Goal: Transaction & Acquisition: Purchase product/service

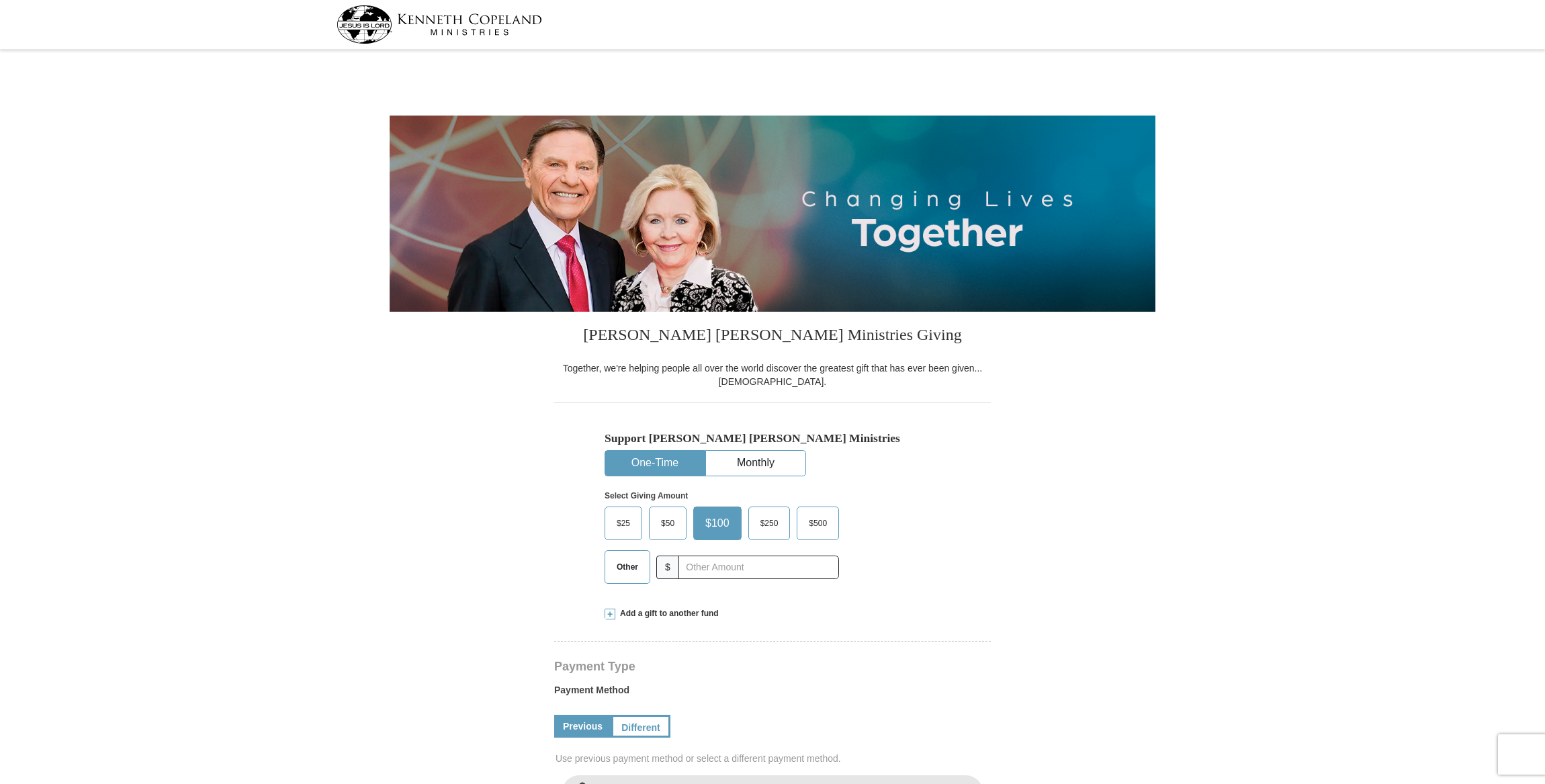
select select "MI"
click at [712, 569] on input "text" at bounding box center [758, 567] width 149 height 24
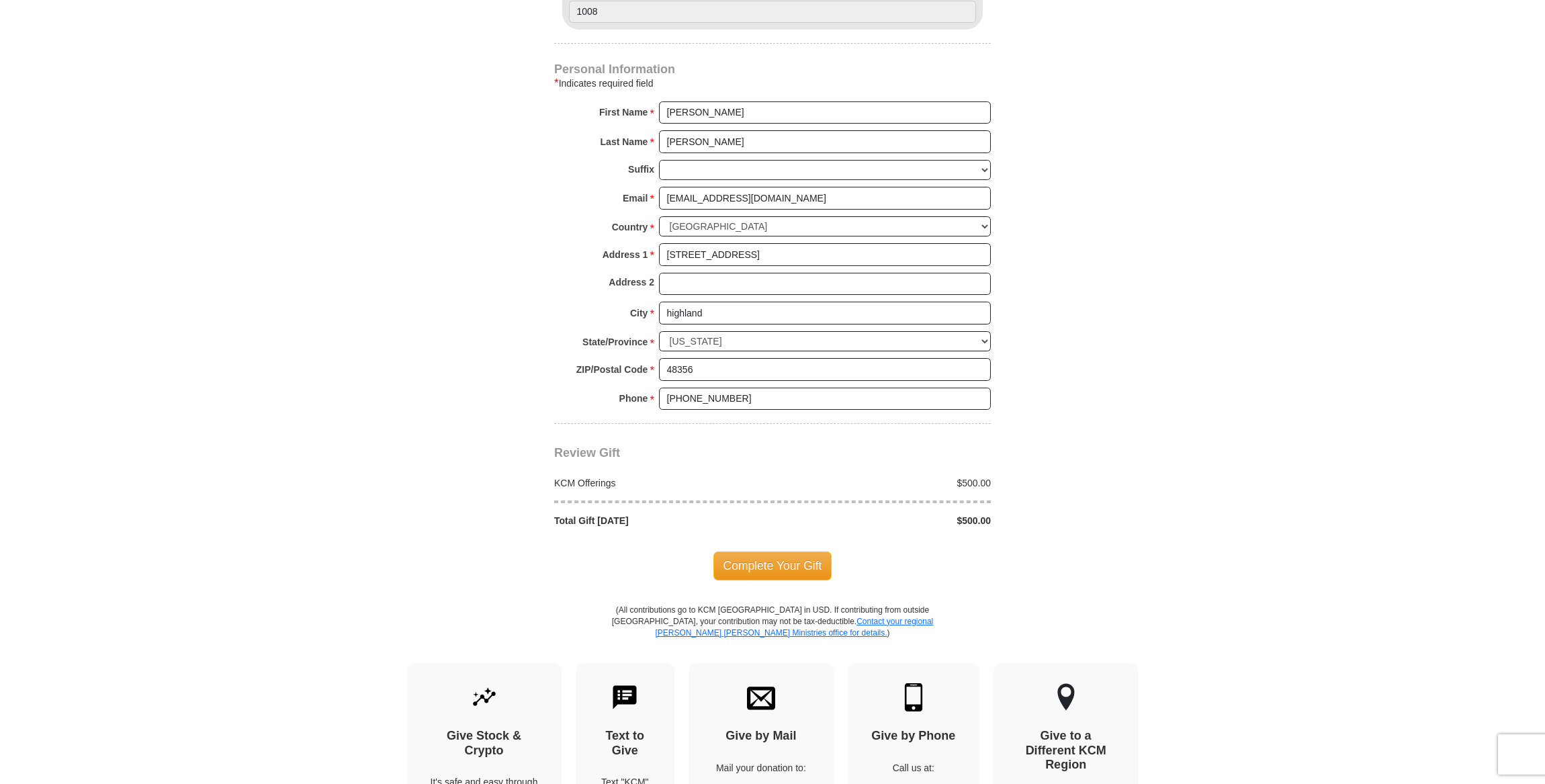
scroll to position [839, 0]
type input "500"
click at [804, 562] on span "Complete Your Gift" at bounding box center [773, 563] width 119 height 28
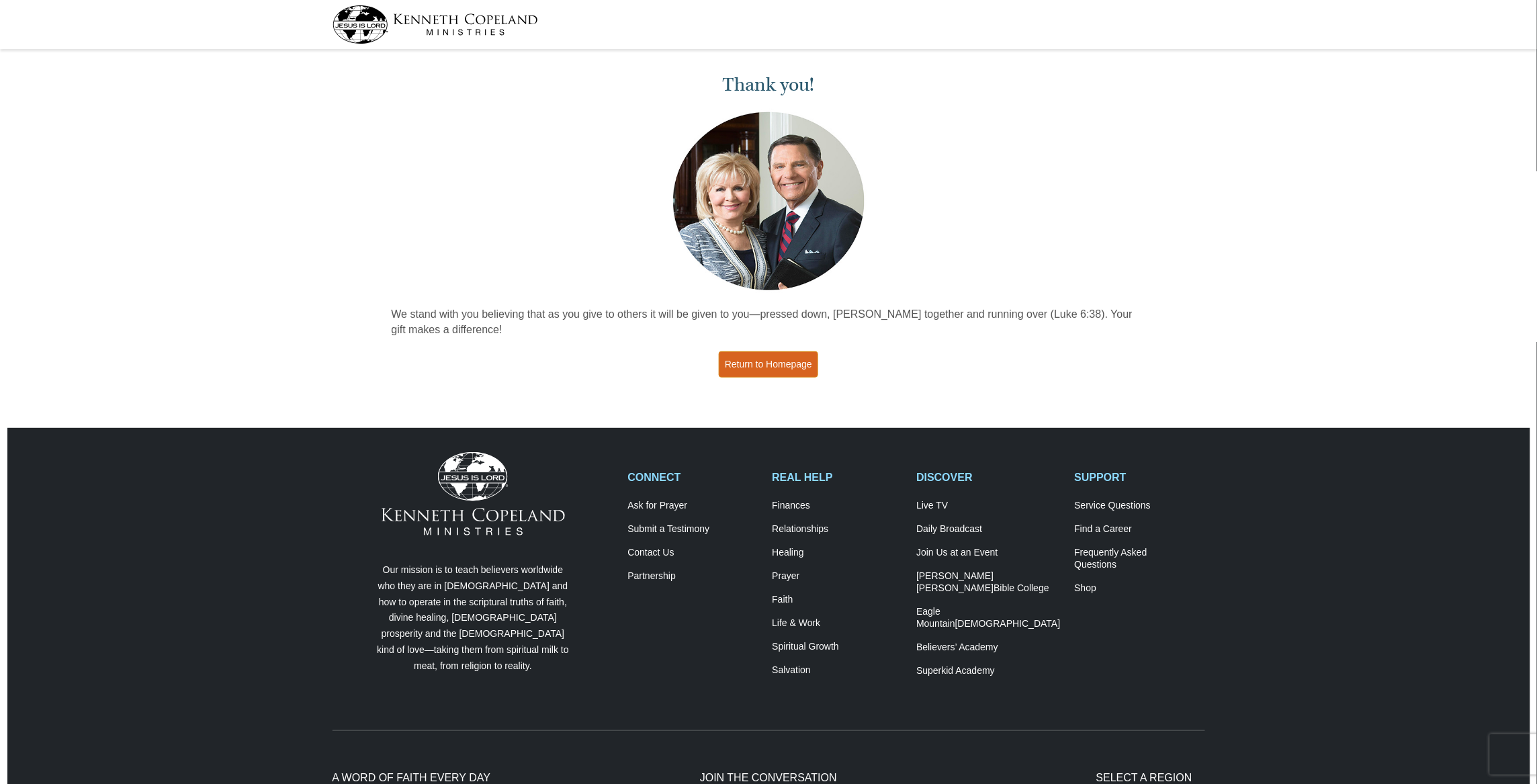
click at [787, 360] on link "Return to Homepage" at bounding box center [768, 364] width 99 height 26
